Goal: Transaction & Acquisition: Purchase product/service

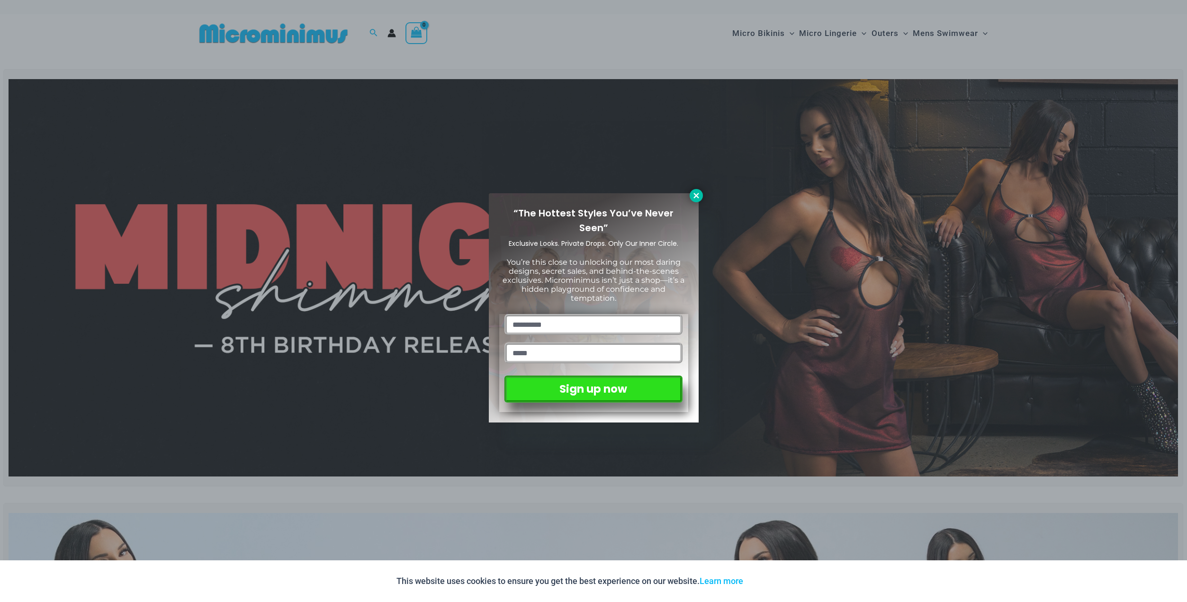
click at [695, 194] on icon at bounding box center [696, 195] width 9 height 9
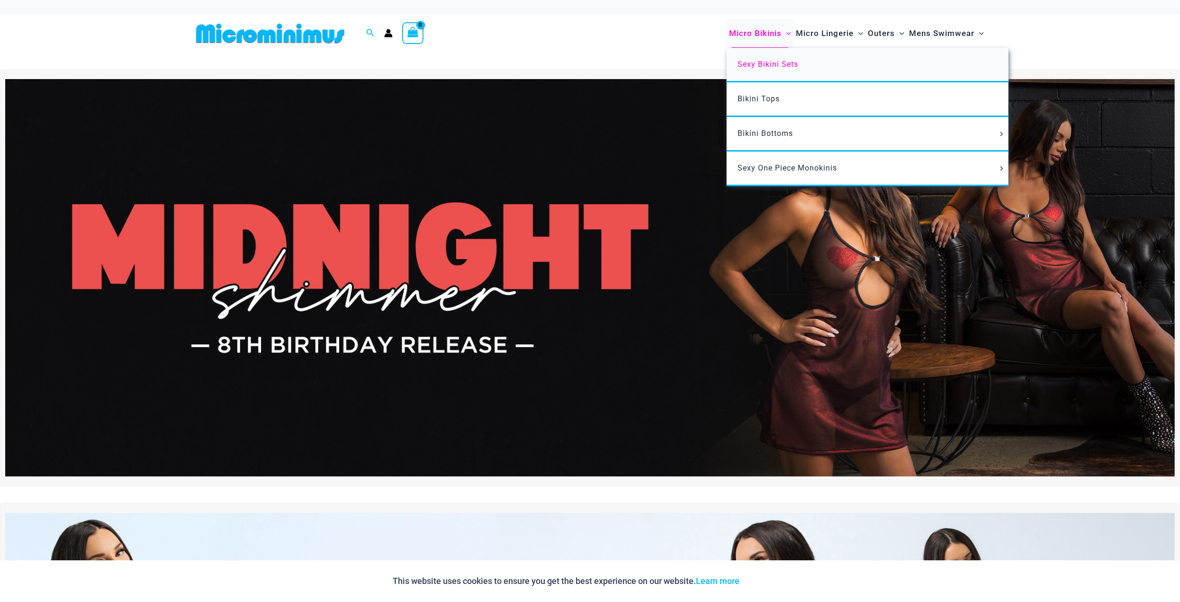
click at [746, 66] on span "Sexy Bikini Sets" at bounding box center [768, 64] width 61 height 9
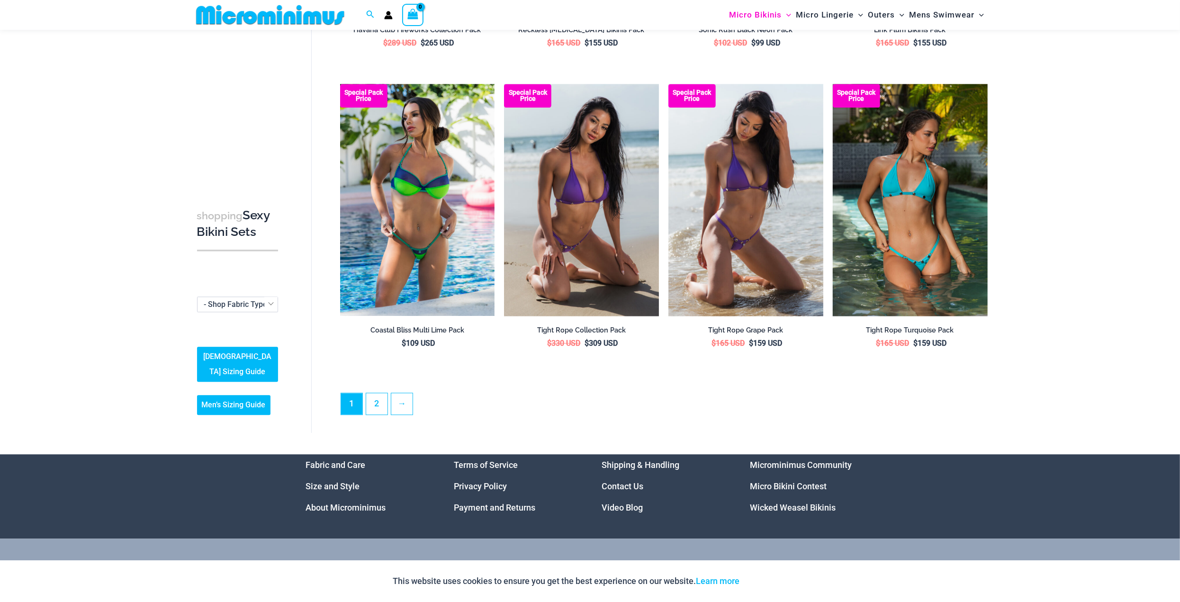
scroll to position [2186, 0]
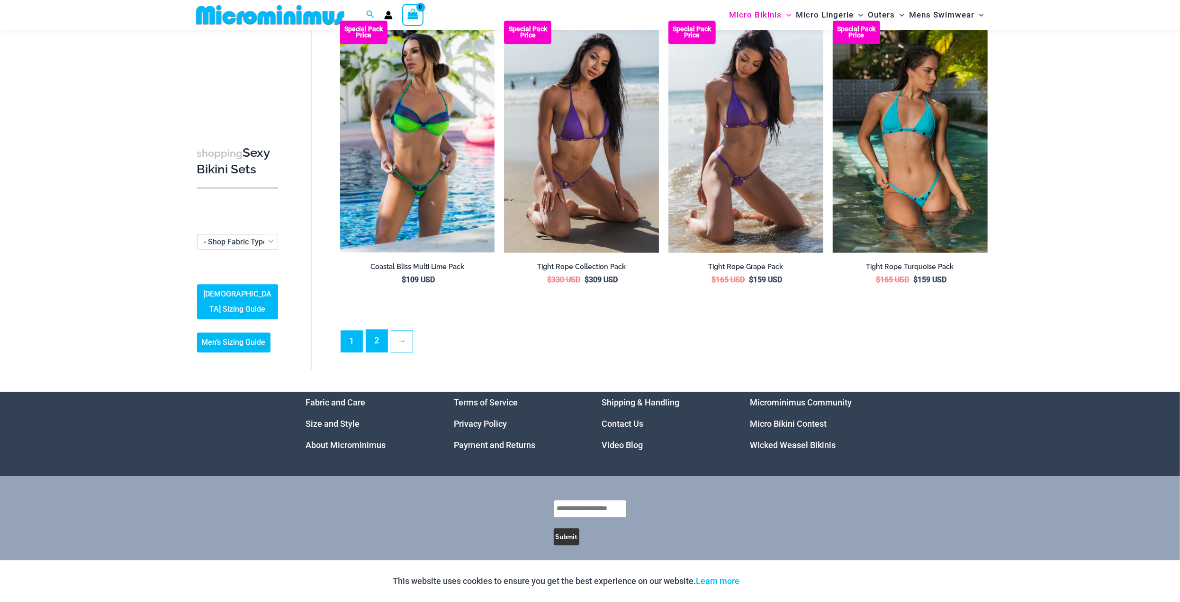
click at [380, 338] on link "2" at bounding box center [376, 341] width 21 height 22
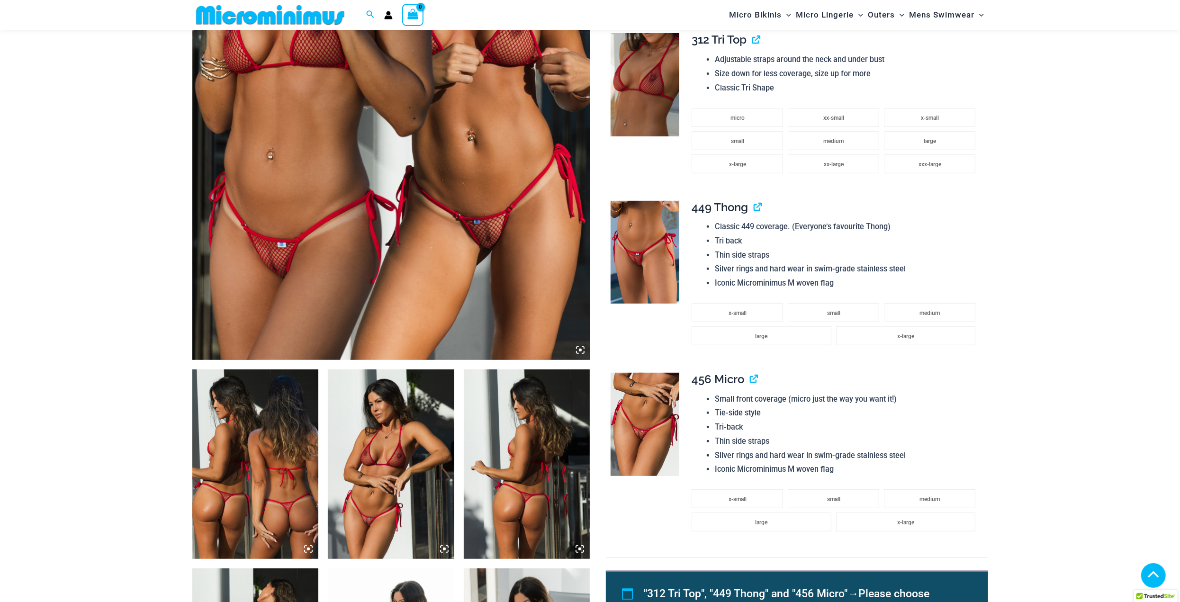
scroll to position [276, 0]
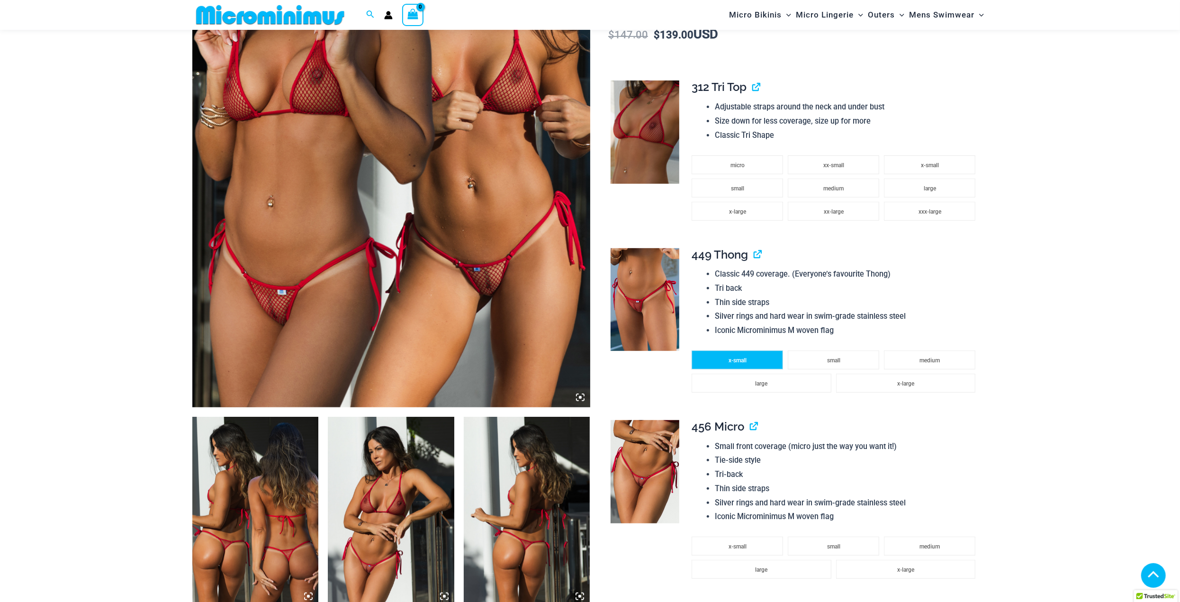
click at [732, 360] on span "x-small" at bounding box center [737, 360] width 18 height 7
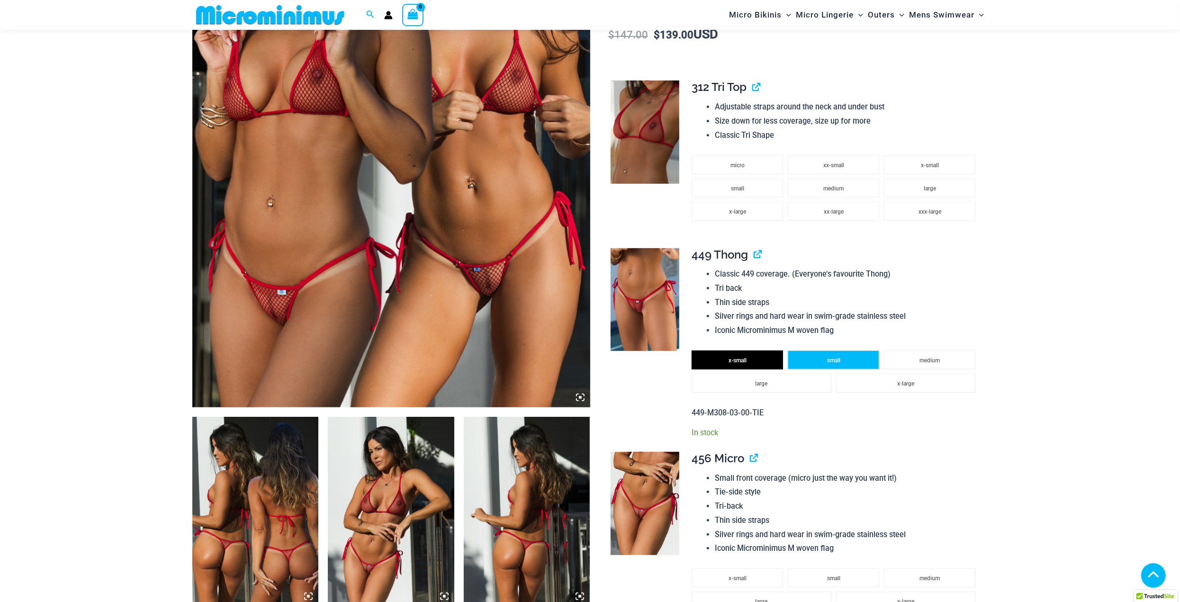
click at [839, 362] on span "small" at bounding box center [833, 360] width 13 height 7
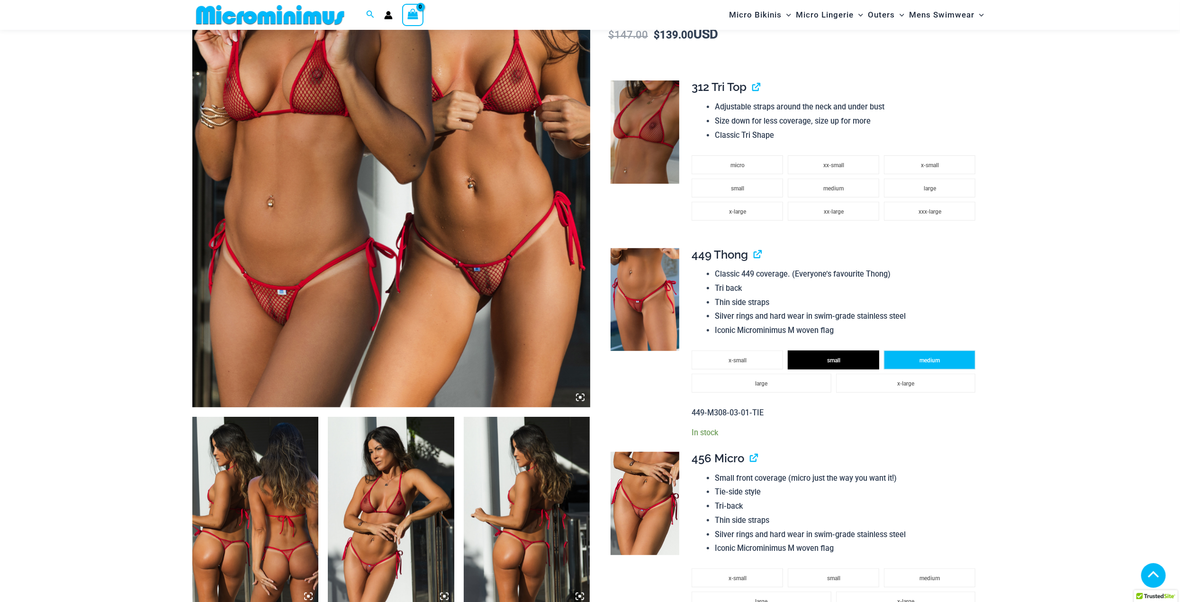
click at [942, 360] on li "medium" at bounding box center [929, 359] width 91 height 19
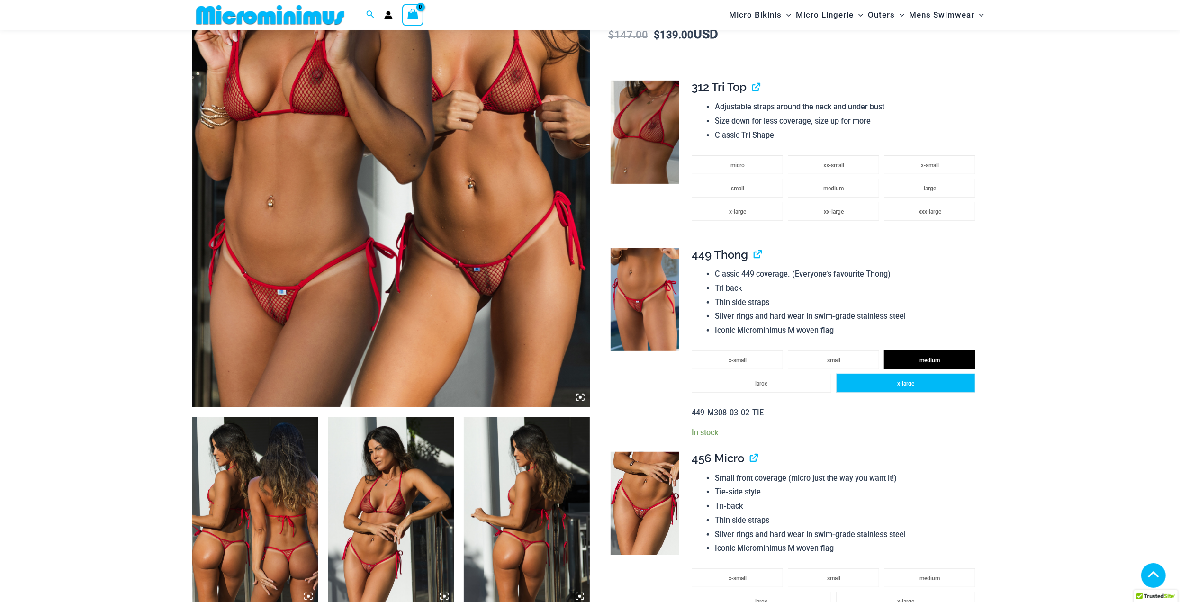
click at [907, 386] on span "x-large" at bounding box center [905, 383] width 17 height 7
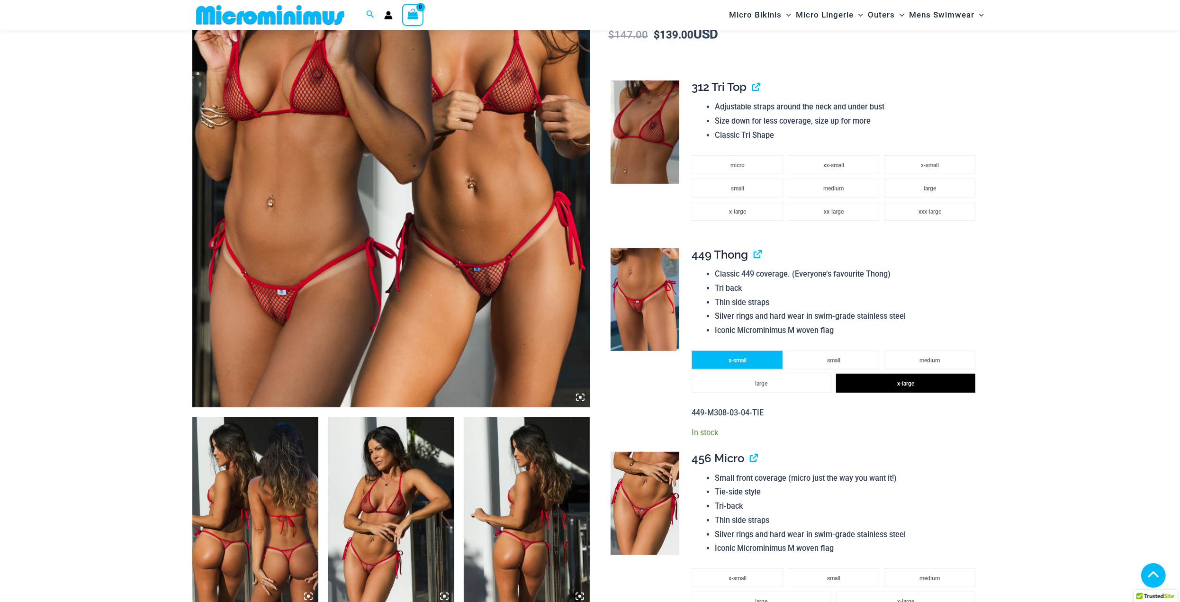
click at [721, 358] on li "x-small" at bounding box center [736, 359] width 91 height 19
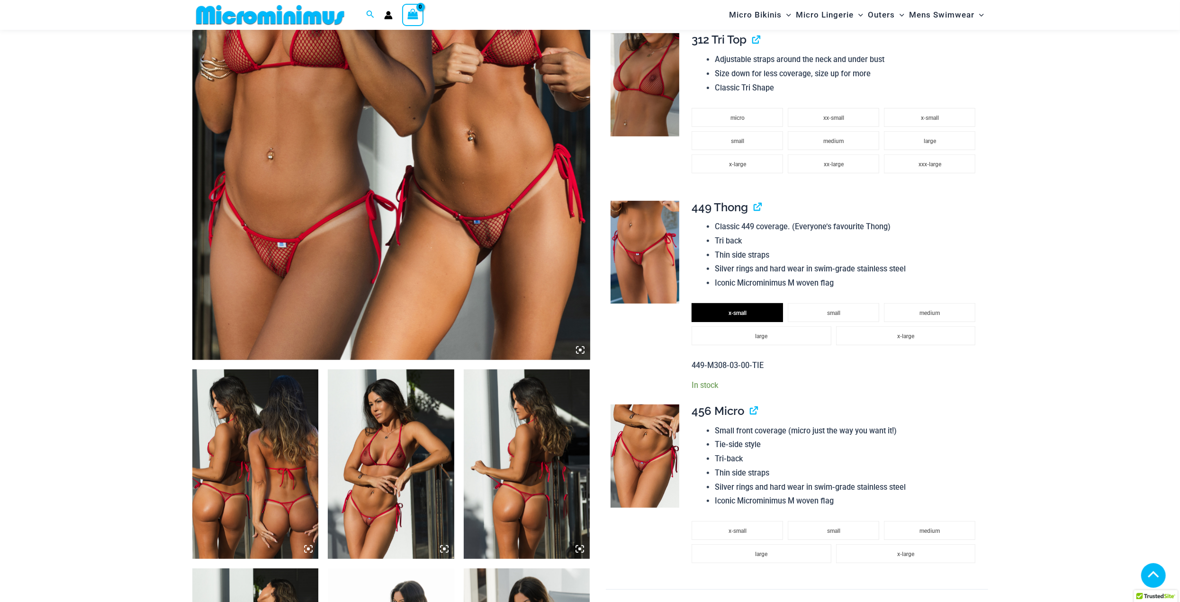
scroll to position [86, 0]
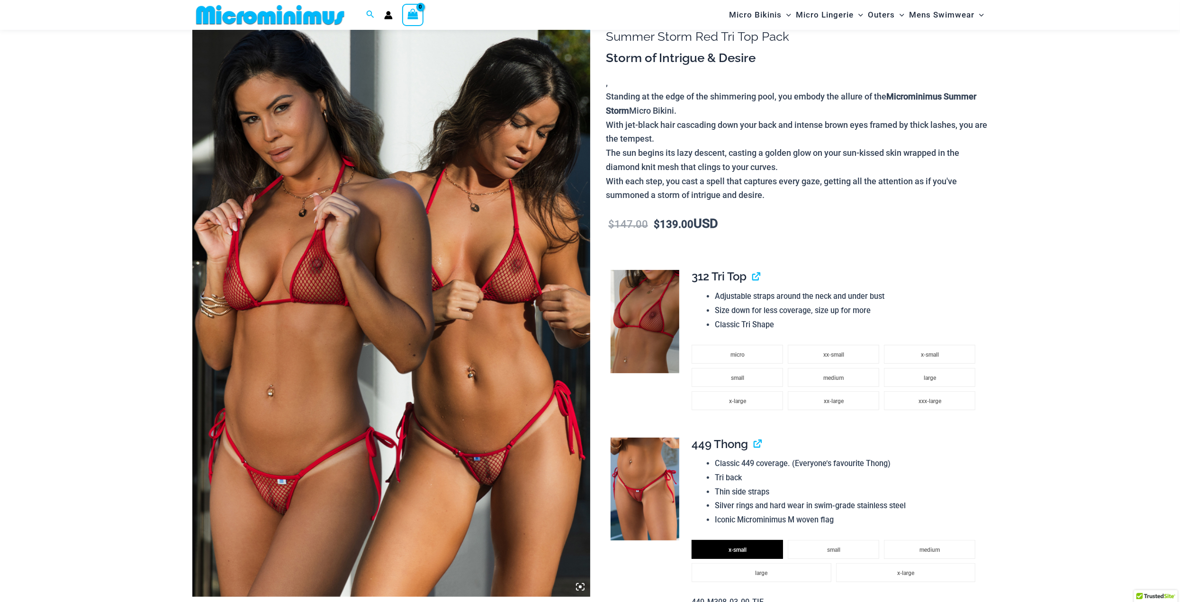
click at [388, 283] on img at bounding box center [391, 298] width 398 height 597
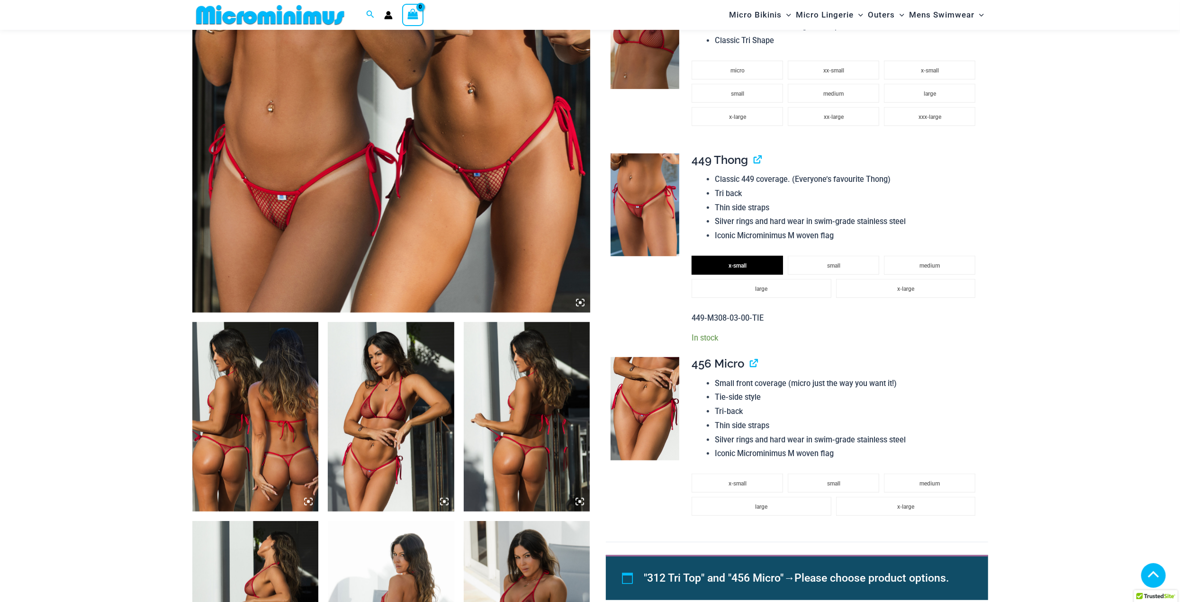
click at [224, 424] on img at bounding box center [255, 416] width 126 height 189
click at [307, 501] on icon at bounding box center [308, 501] width 3 height 3
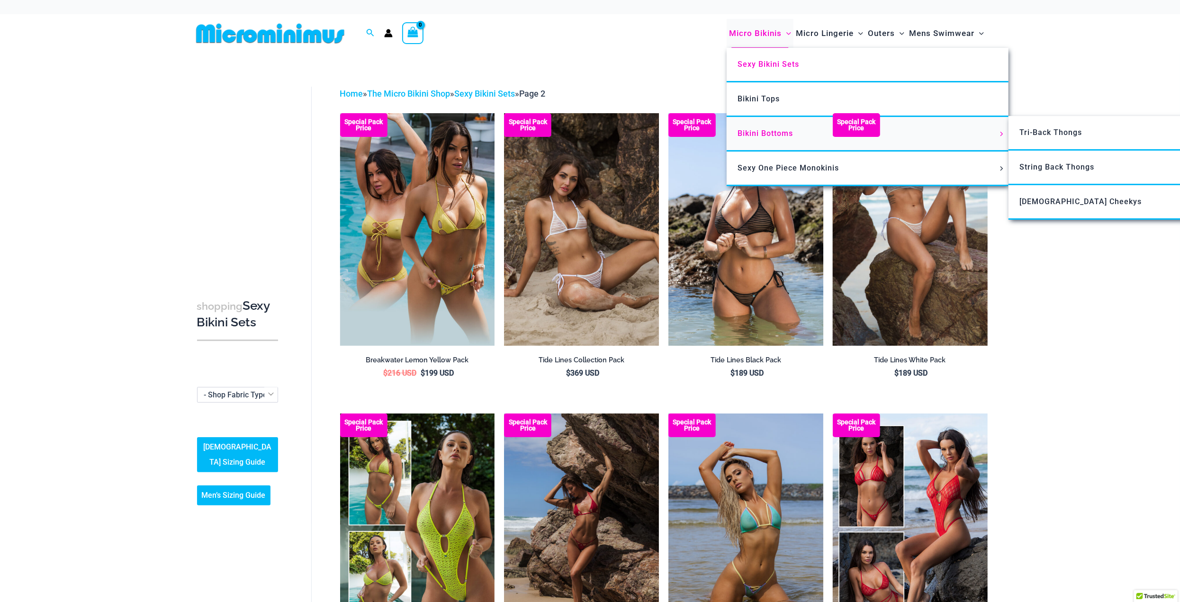
click at [758, 129] on span "Bikini Bottoms" at bounding box center [765, 133] width 55 height 9
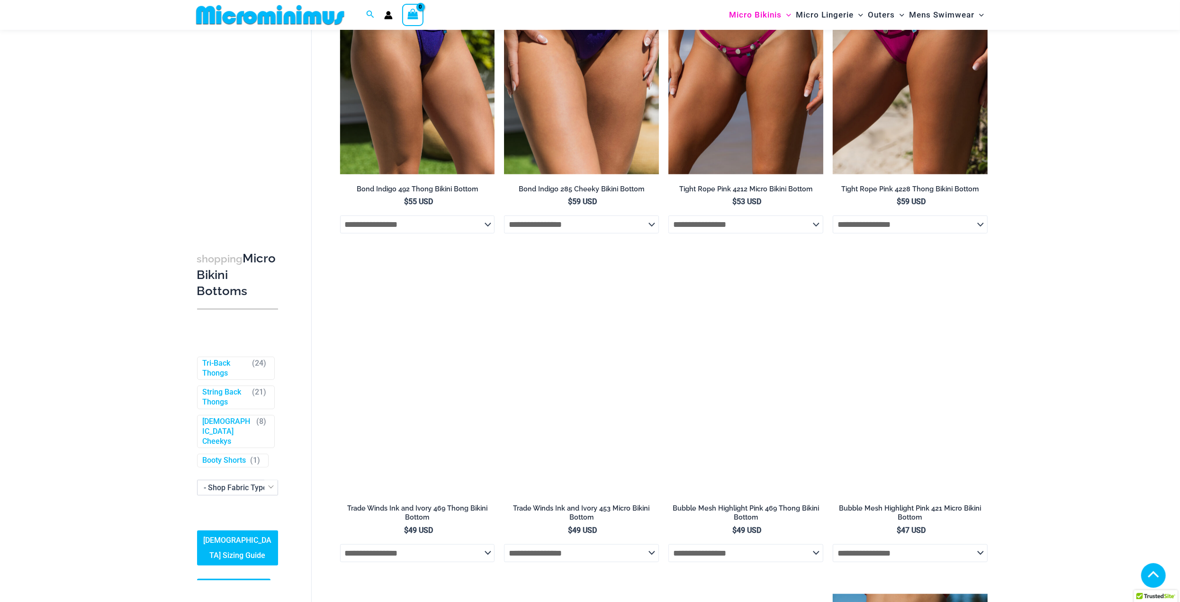
scroll to position [370, 0]
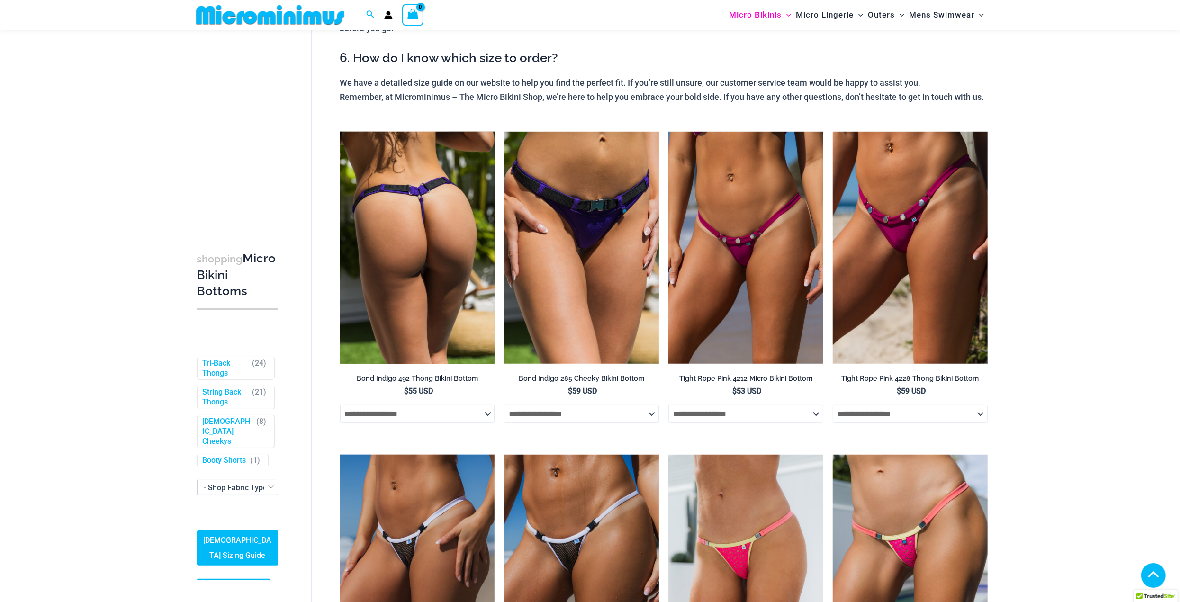
click at [487, 423] on select "**********" at bounding box center [417, 414] width 155 height 18
click at [460, 423] on select "**********" at bounding box center [417, 414] width 155 height 18
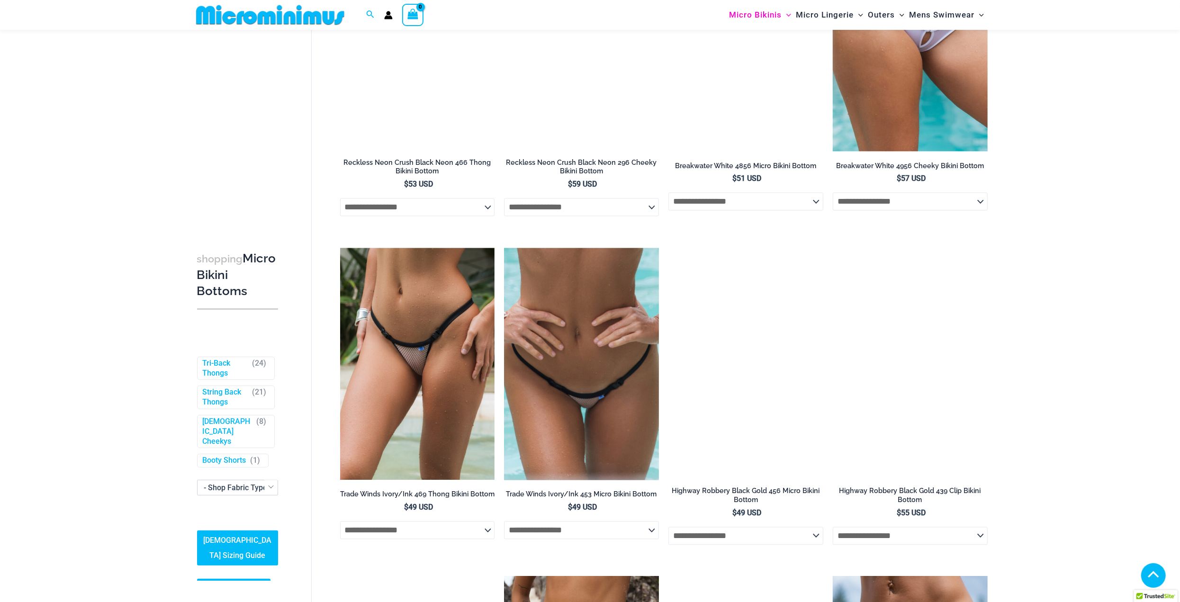
scroll to position [2028, 0]
